Goal: Task Accomplishment & Management: Complete application form

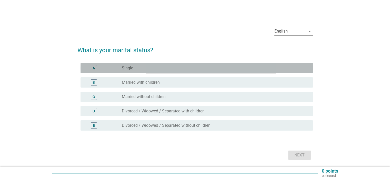
click at [184, 68] on div "radio_button_unchecked Single" at bounding box center [213, 68] width 183 height 5
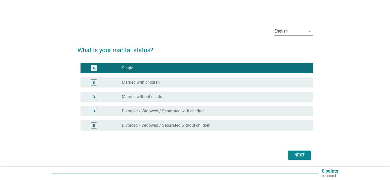
click at [309, 158] on button "Next" at bounding box center [299, 155] width 23 height 9
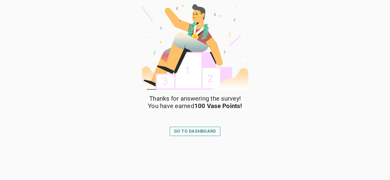
click at [200, 131] on div "GO TO DASHBOARD" at bounding box center [195, 132] width 42 height 6
